Goal: Information Seeking & Learning: Find specific fact

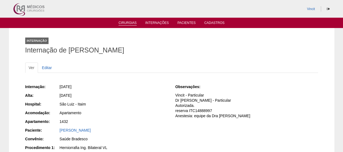
click at [120, 23] on link "Cirurgias" at bounding box center [128, 23] width 18 height 5
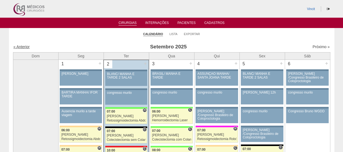
click at [21, 46] on link "« Anterior" at bounding box center [22, 47] width 16 height 4
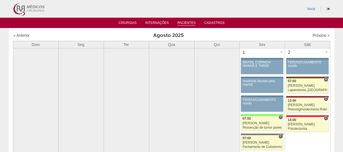
click at [183, 24] on link "Pacientes" at bounding box center [187, 23] width 18 height 5
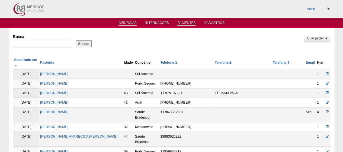
click at [127, 23] on link "Cirurgias" at bounding box center [128, 23] width 18 height 5
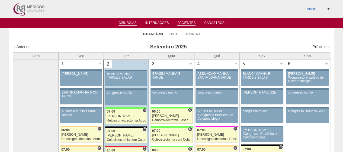
click at [187, 23] on link "Pacientes" at bounding box center [187, 23] width 18 height 5
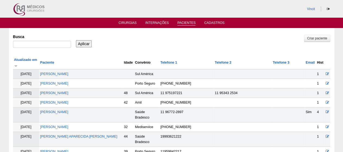
click at [54, 48] on div at bounding box center [42, 46] width 58 height 10
click at [54, 47] on input "Busca" at bounding box center [42, 44] width 58 height 7
click at [129, 21] on link "Cirurgias" at bounding box center [128, 23] width 18 height 5
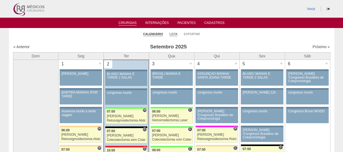
click at [175, 33] on link "Lista" at bounding box center [174, 34] width 8 height 4
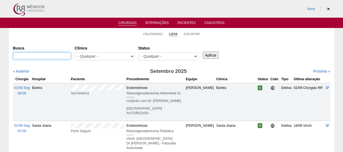
drag, startPoint x: 50, startPoint y: 57, endPoint x: 80, endPoint y: 57, distance: 29.9
click at [50, 57] on input "Busca" at bounding box center [42, 55] width 58 height 7
type input "macos"
click at [203, 52] on input "Aplicar" at bounding box center [211, 55] width 16 height 7
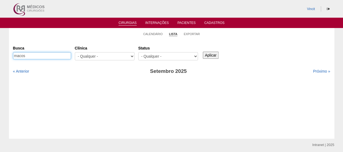
click at [16, 55] on input "macos" at bounding box center [42, 55] width 58 height 7
type input "[PERSON_NAME]"
click at [204, 58] on input "Aplicar" at bounding box center [211, 55] width 16 height 7
click at [22, 71] on link "« Anterior" at bounding box center [21, 71] width 16 height 4
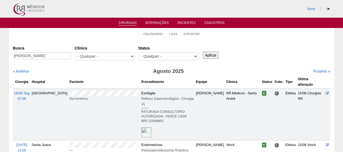
click at [212, 55] on input "Aplicar" at bounding box center [211, 55] width 16 height 7
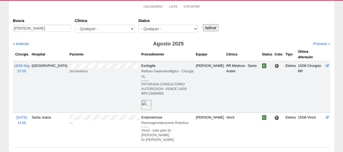
scroll to position [65, 0]
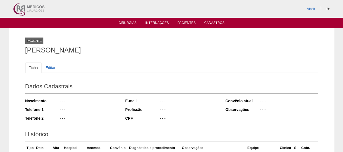
drag, startPoint x: 138, startPoint y: 52, endPoint x: 18, endPoint y: 51, distance: 120.5
click at [18, 51] on div "Paciente JULIANA APARECIDA SALINO Ficha Editar Dados Cadastrais Nascimento - - …" at bounding box center [172, 124] width 326 height 192
copy h1 "JULIANA APARECIDA SALINO"
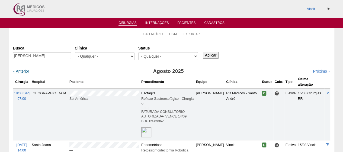
click at [18, 71] on link "« Anterior" at bounding box center [21, 71] width 16 height 4
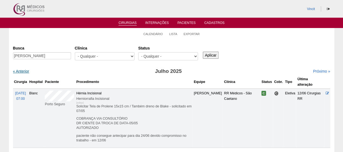
click at [19, 71] on link "« Anterior" at bounding box center [21, 71] width 16 height 4
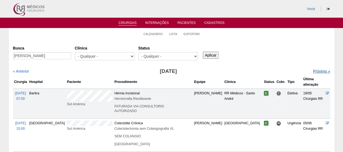
click at [321, 72] on link "Próximo »" at bounding box center [321, 71] width 17 height 4
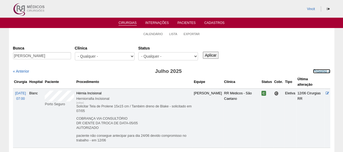
click at [321, 71] on link "Próximo »" at bounding box center [321, 71] width 17 height 4
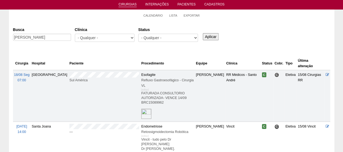
scroll to position [65, 0]
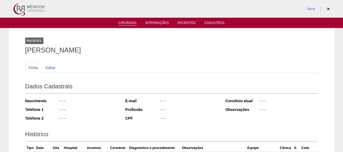
click at [126, 21] on link "Cirurgias" at bounding box center [128, 23] width 18 height 5
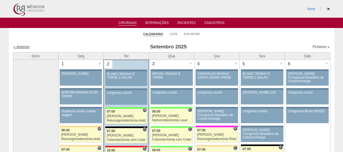
click at [21, 45] on link "« Anterior" at bounding box center [22, 47] width 16 height 4
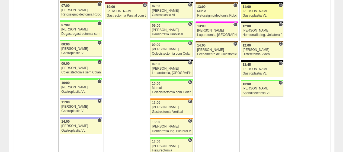
scroll to position [814, 0]
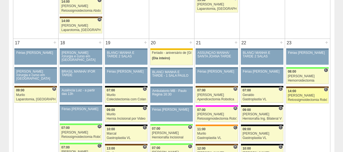
click at [307, 94] on div "Renato Barretto" at bounding box center [307, 96] width 39 height 4
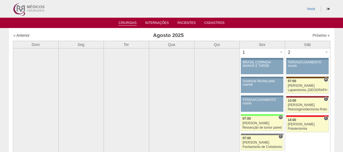
click at [125, 21] on link "Cirurgias" at bounding box center [128, 23] width 18 height 5
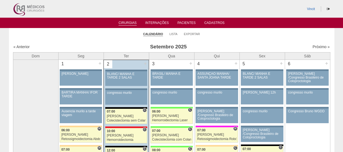
click at [169, 32] on ul "Calendário Lista Exportar" at bounding box center [172, 33] width 326 height 11
click at [178, 35] on ul "Calendário Lista Exportar" at bounding box center [172, 33] width 326 height 11
click at [174, 35] on link "Lista" at bounding box center [174, 34] width 8 height 4
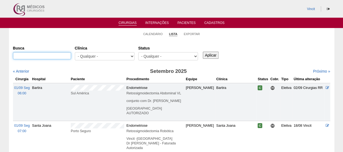
drag, startPoint x: 38, startPoint y: 58, endPoint x: 42, endPoint y: 58, distance: 3.8
click at [38, 58] on input "Busca" at bounding box center [42, 55] width 58 height 7
type input "[PERSON_NAME]"
click at [203, 52] on input "Aplicar" at bounding box center [211, 55] width 16 height 7
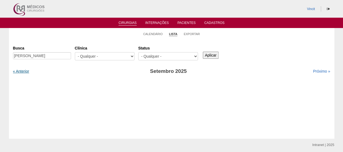
click at [23, 71] on link "« Anterior" at bounding box center [21, 71] width 16 height 4
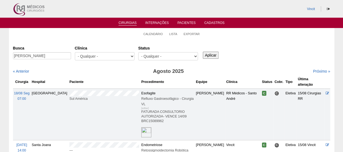
scroll to position [27, 0]
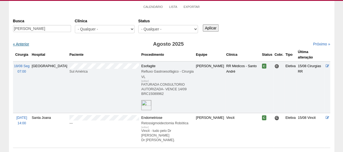
click at [24, 45] on link "« Anterior" at bounding box center [21, 44] width 16 height 4
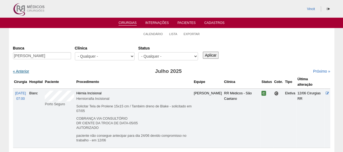
click at [20, 73] on link "« Anterior" at bounding box center [21, 71] width 16 height 4
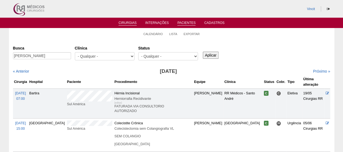
click at [187, 22] on link "Pacientes" at bounding box center [187, 23] width 18 height 5
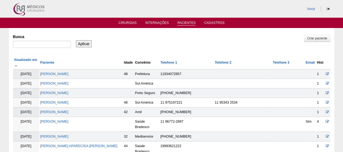
click at [43, 49] on div at bounding box center [42, 46] width 58 height 10
click at [48, 40] on div "Busca" at bounding box center [44, 41] width 62 height 18
click at [54, 48] on input "Busca" at bounding box center [42, 44] width 58 height 7
type input "thais de paula"
click at [76, 40] on input "Aplicar" at bounding box center [84, 43] width 16 height 7
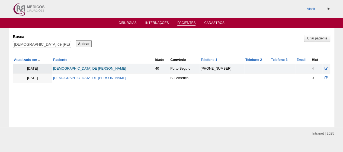
click at [90, 68] on link "THAIS DE PAULA FRAÇA" at bounding box center [89, 69] width 73 height 4
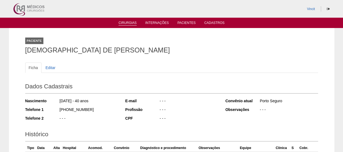
click at [128, 24] on link "Cirurgias" at bounding box center [128, 23] width 18 height 5
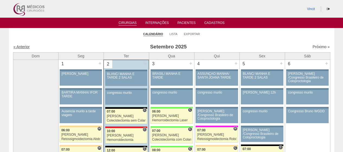
click at [28, 47] on link "« Anterior" at bounding box center [22, 47] width 16 height 4
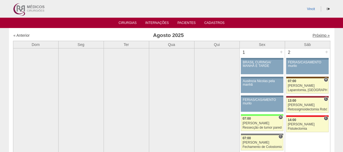
click at [315, 34] on link "Próximo »" at bounding box center [321, 35] width 17 height 4
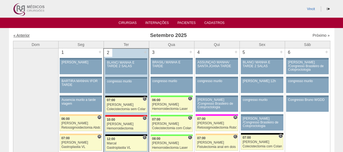
click at [24, 37] on link "« Anterior" at bounding box center [22, 35] width 16 height 4
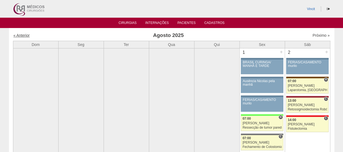
click at [24, 36] on link "« Anterior" at bounding box center [22, 35] width 16 height 4
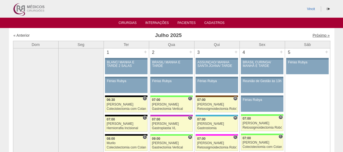
click at [318, 37] on link "Próximo »" at bounding box center [321, 35] width 17 height 4
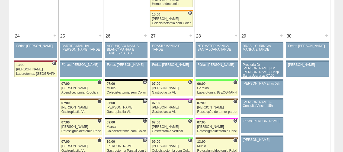
scroll to position [1249, 0]
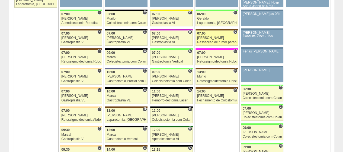
click at [216, 36] on div "[PERSON_NAME]" at bounding box center [216, 38] width 39 height 4
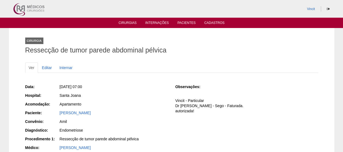
click at [114, 115] on div "MAYARA SOARES FERREIRA BALSALOBRE" at bounding box center [114, 112] width 108 height 5
click at [91, 111] on link "MAYARA SOARES FERREIRA BALSALOBRE" at bounding box center [75, 112] width 31 height 4
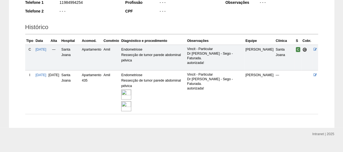
scroll to position [109, 0]
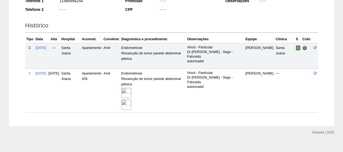
click at [131, 92] on img at bounding box center [126, 93] width 10 height 10
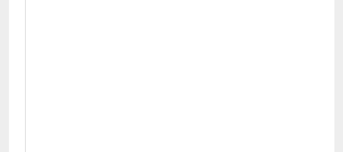
scroll to position [244, 0]
drag, startPoint x: 139, startPoint y: 87, endPoint x: 334, endPoint y: 37, distance: 200.7
click at [334, 37] on div "Internação Internação de MAYARA SOARES FERREIRA BALSALOBRE Ver Editar Internaçã…" at bounding box center [172, 98] width 326 height 628
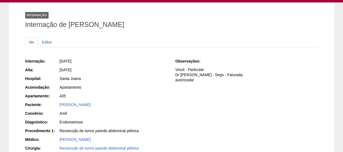
scroll to position [0, 0]
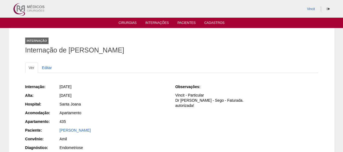
drag, startPoint x: 214, startPoint y: 48, endPoint x: 71, endPoint y: 52, distance: 143.9
click at [71, 52] on h1 "Internação de MAYARA SOARES FERREIRA BALSALOBRE" at bounding box center [171, 50] width 293 height 7
copy h1 "[PERSON_NAME]"
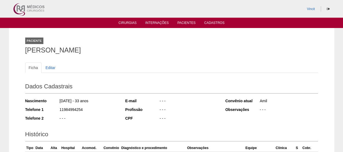
scroll to position [108, 0]
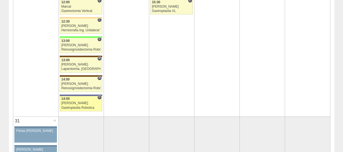
scroll to position [1439, 0]
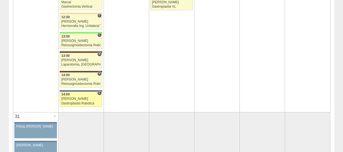
click at [80, 93] on div "14:00" at bounding box center [80, 95] width 39 height 4
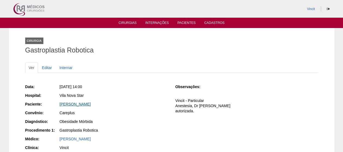
click at [91, 105] on link "[PERSON_NAME]" at bounding box center [75, 104] width 31 height 4
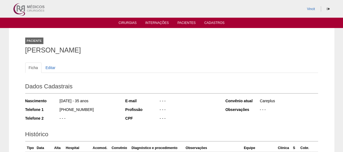
drag, startPoint x: 135, startPoint y: 51, endPoint x: 46, endPoint y: 49, distance: 89.1
click at [16, 49] on div "Paciente [PERSON_NAME] Ficha Editar Dados Cadastrais Nascimento [DATE] - 35 ano…" at bounding box center [172, 126] width 326 height 197
copy h1 "[PERSON_NAME]"
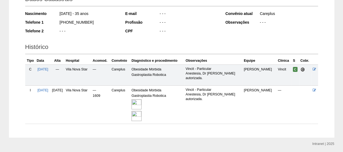
scroll to position [104, 0]
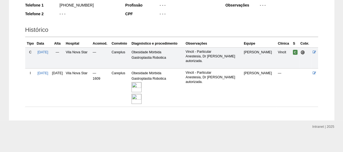
click at [142, 87] on img at bounding box center [137, 87] width 10 height 10
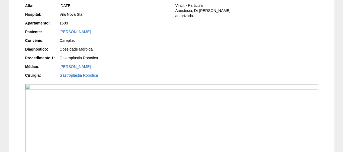
scroll to position [83, 0]
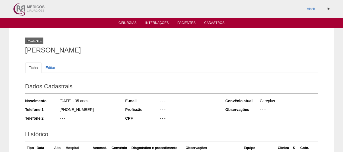
scroll to position [104, 0]
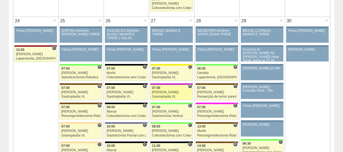
scroll to position [1195, 0]
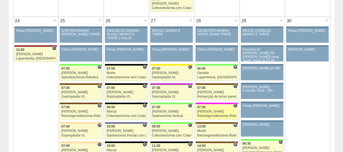
click at [220, 110] on div "[PERSON_NAME]" at bounding box center [216, 112] width 39 height 4
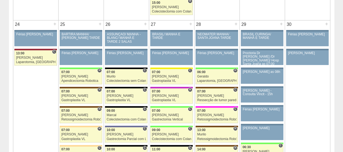
scroll to position [1195, 0]
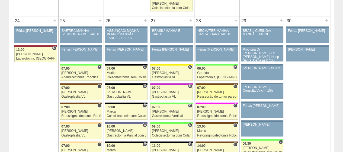
click at [219, 85] on link "87992 Vincit C 07:00 Luiz Guilherme Ressecção de tumor parede abdominal pélvica…" at bounding box center [217, 92] width 42 height 15
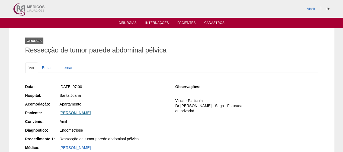
click at [91, 111] on link "[PERSON_NAME]" at bounding box center [75, 112] width 31 height 4
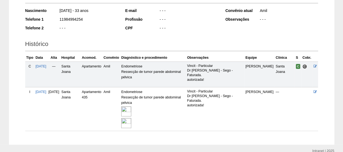
scroll to position [115, 0]
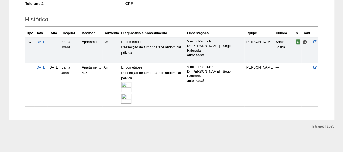
click at [131, 86] on img at bounding box center [126, 87] width 10 height 10
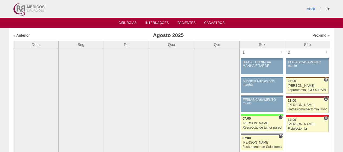
scroll to position [1195, 0]
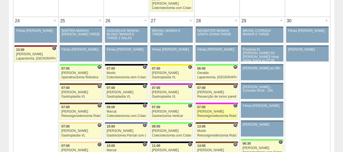
click at [223, 105] on div "07:00" at bounding box center [216, 107] width 39 height 4
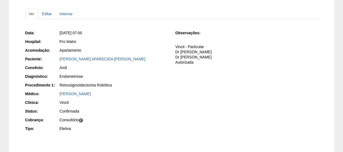
scroll to position [54, 0]
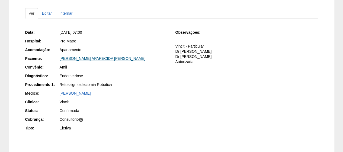
click at [117, 58] on link "[PERSON_NAME] APARECIDA [PERSON_NAME]" at bounding box center [103, 58] width 86 height 4
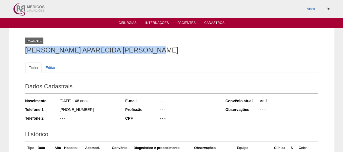
drag, startPoint x: 168, startPoint y: 49, endPoint x: 18, endPoint y: 48, distance: 150.4
click at [18, 48] on div "Paciente CLAUDIA APARECIDA FRANCISCO VIANNA Ficha Editar Dados Cadastrais Nasci…" at bounding box center [172, 128] width 326 height 201
copy h1 "[PERSON_NAME] APARECIDA [PERSON_NAME]"
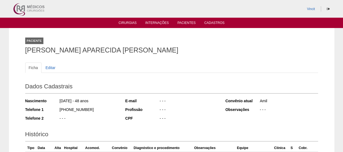
click at [121, 62] on div "Ficha Editar Dados Cadastrais Nascimento 16/05/1977 - 48 anos Telefone 1 (15) 9…" at bounding box center [171, 136] width 293 height 159
click at [158, 67] on ul "Ficha Editar" at bounding box center [171, 67] width 293 height 10
click at [173, 51] on h1 "[PERSON_NAME] APARECIDA [PERSON_NAME]" at bounding box center [171, 50] width 293 height 7
drag, startPoint x: 168, startPoint y: 51, endPoint x: 160, endPoint y: 51, distance: 8.1
click at [164, 51] on h1 "[PERSON_NAME] APARECIDA [PERSON_NAME]" at bounding box center [171, 50] width 293 height 7
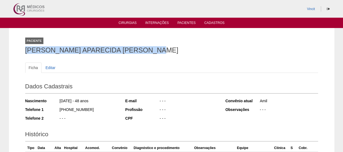
drag, startPoint x: 162, startPoint y: 51, endPoint x: 37, endPoint y: 50, distance: 125.7
click at [15, 50] on div "Paciente CLAUDIA APARECIDA FRANCISCO VIANNA Ficha Editar Dados Cadastrais Nasci…" at bounding box center [172, 128] width 326 height 201
copy h1 "[PERSON_NAME] APARECIDA [PERSON_NAME]"
copy h1 "CLAUDIA APARECIDA FRANCISCO VIANNA"
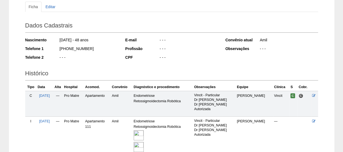
scroll to position [109, 0]
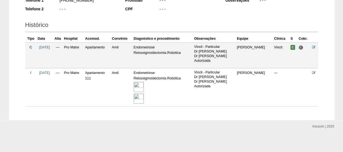
click at [144, 83] on img at bounding box center [139, 87] width 10 height 10
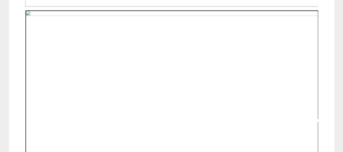
scroll to position [326, 0]
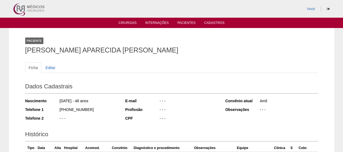
scroll to position [109, 0]
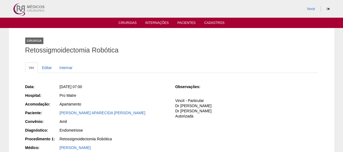
scroll to position [54, 0]
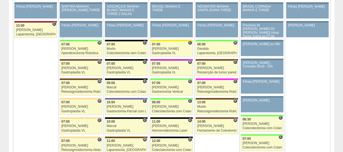
scroll to position [1249, 0]
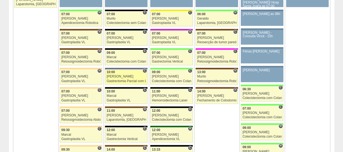
click at [125, 70] on div "10:00" at bounding box center [126, 72] width 39 height 4
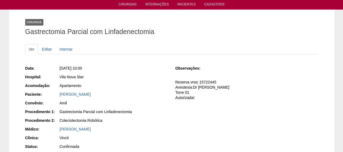
scroll to position [27, 0]
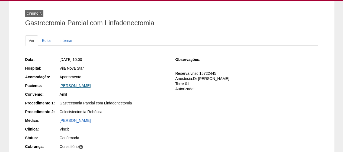
click at [91, 86] on link "[PERSON_NAME]" at bounding box center [75, 85] width 31 height 4
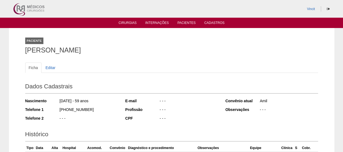
drag, startPoint x: 128, startPoint y: 51, endPoint x: 21, endPoint y: 42, distance: 107.3
click at [21, 42] on div "Paciente LINDOMAR PEREIRA VIEIRA Ficha Editar Dados Cadastrais Nascimento 20/01…" at bounding box center [171, 126] width 301 height 196
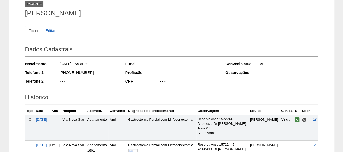
scroll to position [104, 0]
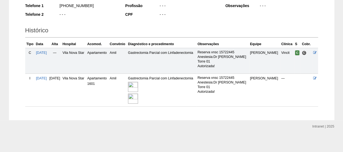
click at [138, 84] on img at bounding box center [133, 87] width 10 height 10
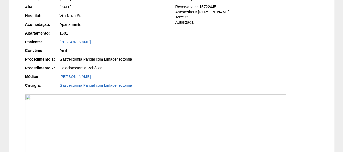
scroll to position [27, 0]
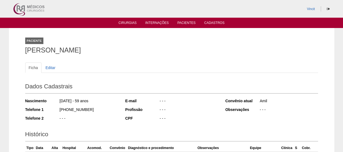
scroll to position [104, 0]
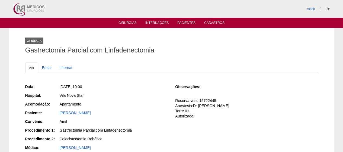
scroll to position [27, 0]
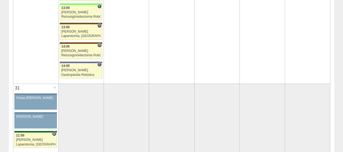
scroll to position [1466, 0]
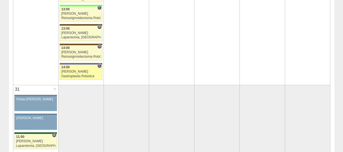
click at [76, 74] on div "Gastroplastia Robotica" at bounding box center [80, 76] width 39 height 4
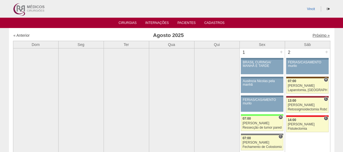
click at [313, 35] on link "Próximo »" at bounding box center [321, 35] width 17 height 4
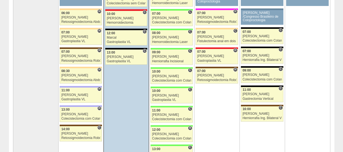
scroll to position [136, 0]
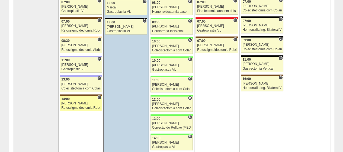
click at [88, 103] on div "[PERSON_NAME]" at bounding box center [80, 104] width 39 height 4
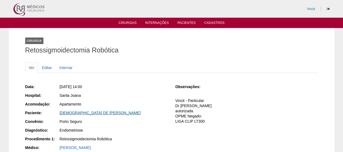
click at [71, 112] on link "[DEMOGRAPHIC_DATA] DE [PERSON_NAME]" at bounding box center [100, 112] width 81 height 4
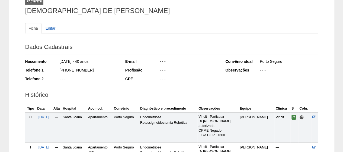
scroll to position [27, 0]
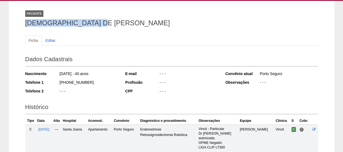
drag, startPoint x: 108, startPoint y: 23, endPoint x: 17, endPoint y: 25, distance: 90.7
click at [17, 25] on div "Paciente THAIS DE PAULA FRAÇA Ficha Editar Dados Cadastrais Nascimento 09/07/19…" at bounding box center [172, 104] width 326 height 206
copy h1 "[DEMOGRAPHIC_DATA] DE [PERSON_NAME]"
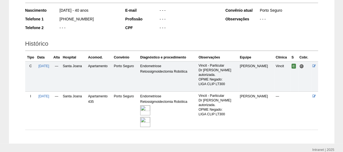
scroll to position [113, 0]
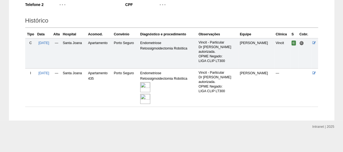
click at [150, 85] on img at bounding box center [145, 87] width 10 height 10
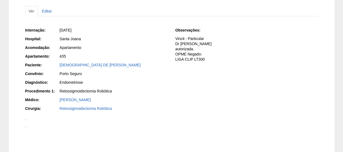
scroll to position [7, 0]
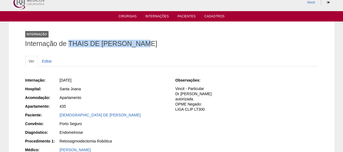
drag, startPoint x: 159, startPoint y: 41, endPoint x: 75, endPoint y: 43, distance: 83.9
click at [71, 43] on h1 "Internação de THAIS DE PAULA FRAÇA" at bounding box center [171, 43] width 293 height 7
click at [46, 59] on link "Editar" at bounding box center [47, 61] width 17 height 10
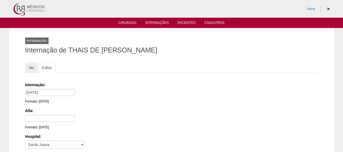
click at [30, 67] on link "Ver" at bounding box center [31, 67] width 13 height 10
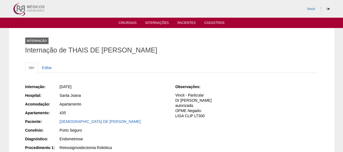
click at [78, 117] on div "Internação: [DATE] Hospital: [GEOGRAPHIC_DATA] Acomodação: Apartamento Apartame…" at bounding box center [96, 126] width 143 height 89
click at [80, 121] on link "[DEMOGRAPHIC_DATA] DE [PERSON_NAME]" at bounding box center [100, 121] width 81 height 4
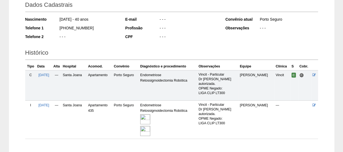
scroll to position [32, 0]
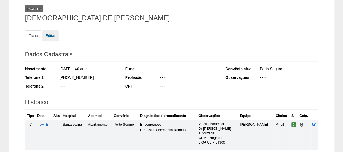
click at [52, 35] on link "Editar" at bounding box center [50, 35] width 17 height 10
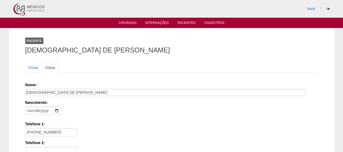
click at [96, 52] on h1 "[DEMOGRAPHIC_DATA] DE [PERSON_NAME]" at bounding box center [171, 50] width 293 height 7
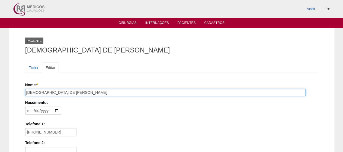
click at [65, 92] on input "[DEMOGRAPHIC_DATA] DE [PERSON_NAME]" at bounding box center [165, 92] width 281 height 7
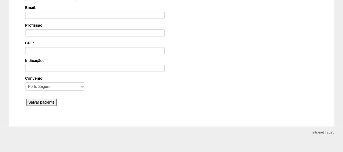
scroll to position [178, 0]
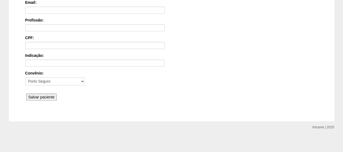
type input "[DEMOGRAPHIC_DATA] DE [PERSON_NAME]"
drag, startPoint x: 43, startPoint y: 93, endPoint x: 45, endPoint y: 96, distance: 3.3
click at [42, 93] on input "Salvar paciente" at bounding box center [41, 96] width 31 height 7
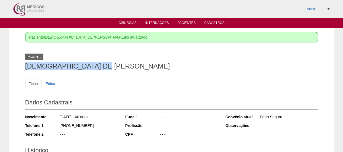
drag, startPoint x: 121, startPoint y: 64, endPoint x: 15, endPoint y: 68, distance: 105.4
click at [15, 68] on div "Paciente THAIS DE PAULA FRANÇA foi atualizado. Paciente THAIS DE PAULA FRANÇA F…" at bounding box center [172, 139] width 326 height 222
copy h1 "[DEMOGRAPHIC_DATA] DE [PERSON_NAME]"
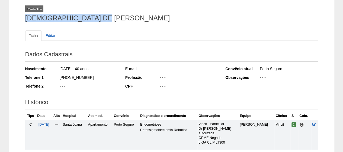
scroll to position [129, 0]
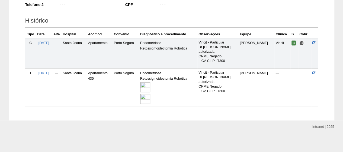
click at [150, 88] on img at bounding box center [145, 87] width 10 height 10
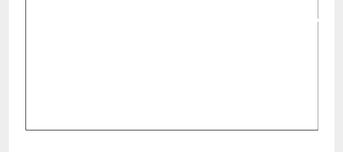
scroll to position [434, 0]
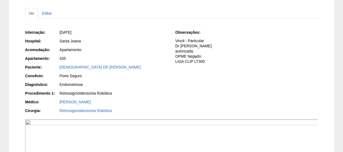
scroll to position [0, 0]
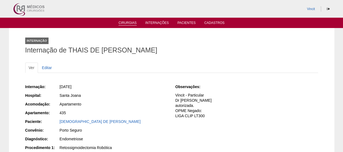
click at [131, 22] on link "Cirurgias" at bounding box center [128, 23] width 18 height 5
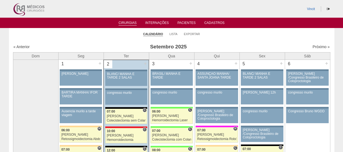
click at [22, 44] on div "« Anterior Setembro 2025 Próximo »" at bounding box center [172, 47] width 318 height 9
click at [23, 49] on link "« Anterior" at bounding box center [22, 47] width 16 height 4
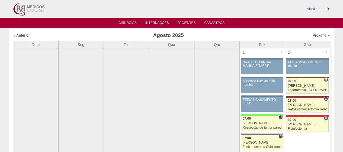
click at [20, 36] on link "« Anterior" at bounding box center [22, 35] width 16 height 4
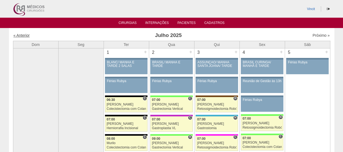
click at [21, 36] on link "« Anterior" at bounding box center [22, 35] width 16 height 4
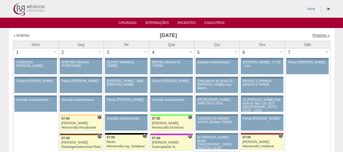
click at [317, 34] on link "Próximo »" at bounding box center [321, 35] width 17 height 4
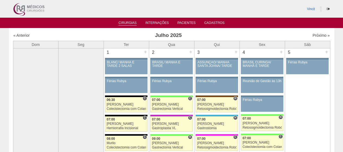
click at [122, 23] on link "Cirurgias" at bounding box center [128, 23] width 18 height 5
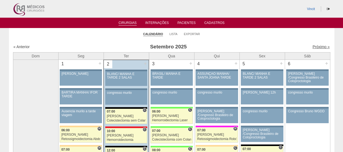
click at [313, 46] on link "Próximo »" at bounding box center [321, 47] width 17 height 4
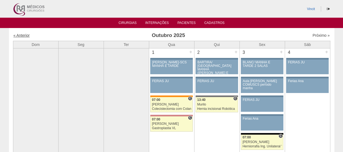
click at [27, 35] on link "« Anterior" at bounding box center [22, 35] width 16 height 4
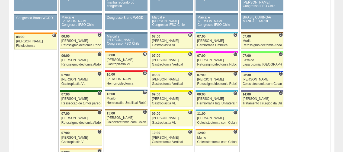
scroll to position [271, 0]
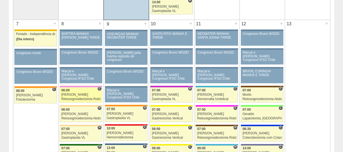
click at [73, 93] on div "[PERSON_NAME]" at bounding box center [80, 95] width 39 height 4
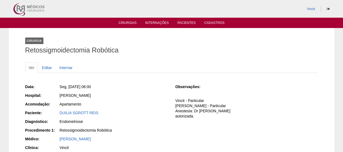
scroll to position [54, 0]
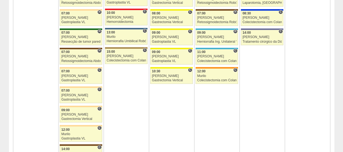
scroll to position [462, 0]
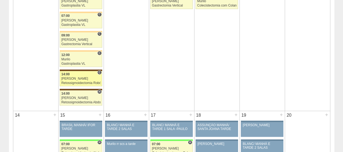
click at [74, 73] on link "88392 Vincit C 14:00 [PERSON_NAME] Retossigmoidectomia Robótica [GEOGRAPHIC_DAT…" at bounding box center [81, 78] width 42 height 15
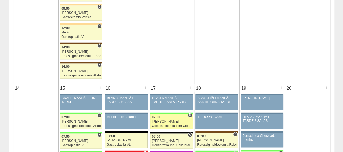
scroll to position [489, 0]
